Goal: Find specific fact: Find specific fact

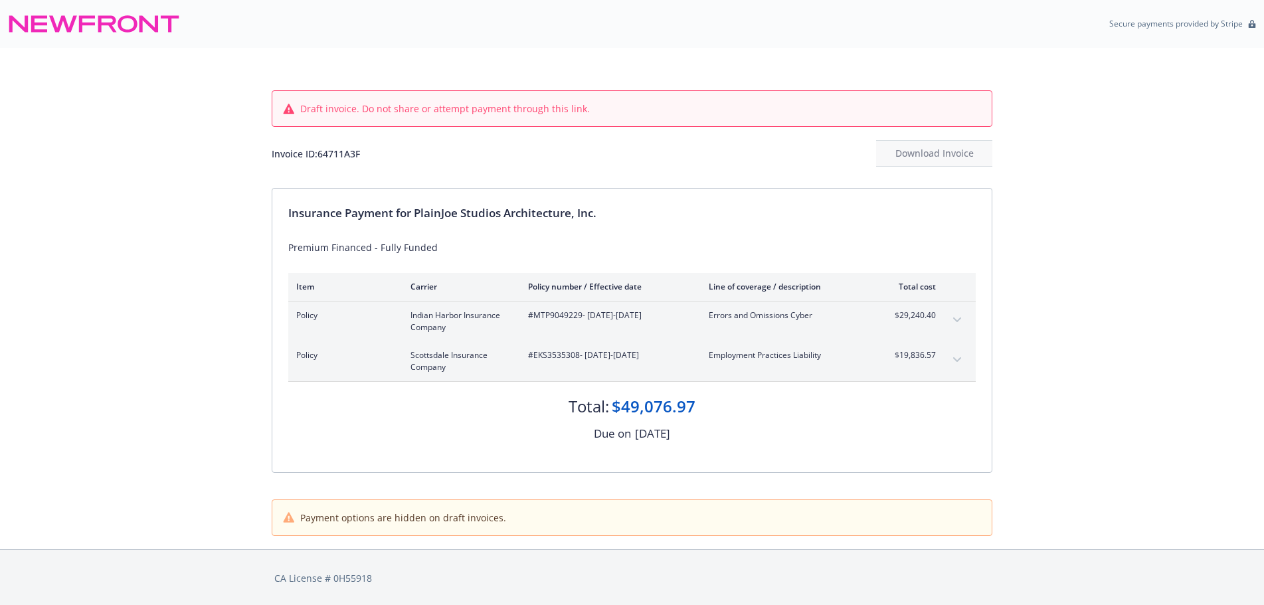
click at [335, 159] on div "Invoice ID: 64711A3F" at bounding box center [316, 154] width 88 height 14
click at [335, 158] on div "Invoice ID: 64711A3F" at bounding box center [316, 154] width 88 height 14
copy div "64711A3F"
drag, startPoint x: 956, startPoint y: 358, endPoint x: 940, endPoint y: 360, distance: 16.1
click at [956, 358] on icon "expand content" at bounding box center [957, 359] width 8 height 5
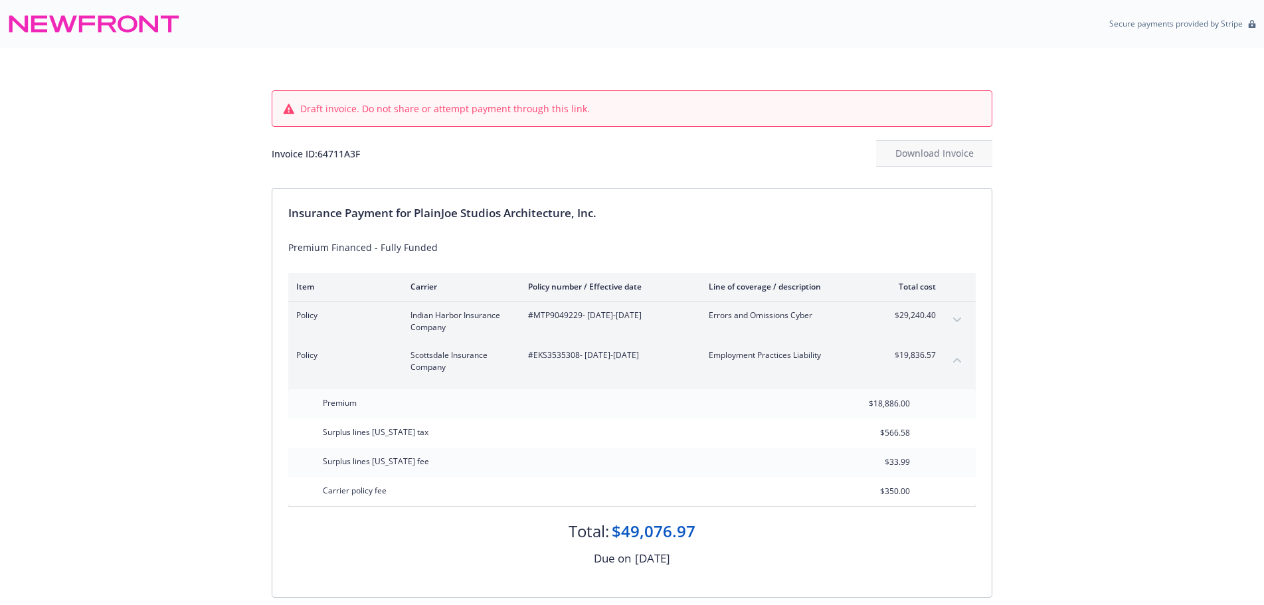
click at [559, 359] on span "#EKS3535308 - [DATE]-[DATE]" at bounding box center [607, 355] width 159 height 12
click at [558, 359] on span "#EKS3535308 - [DATE]-[DATE]" at bounding box center [607, 355] width 159 height 12
copy span "EKS3535308"
